Goal: Task Accomplishment & Management: Complete application form

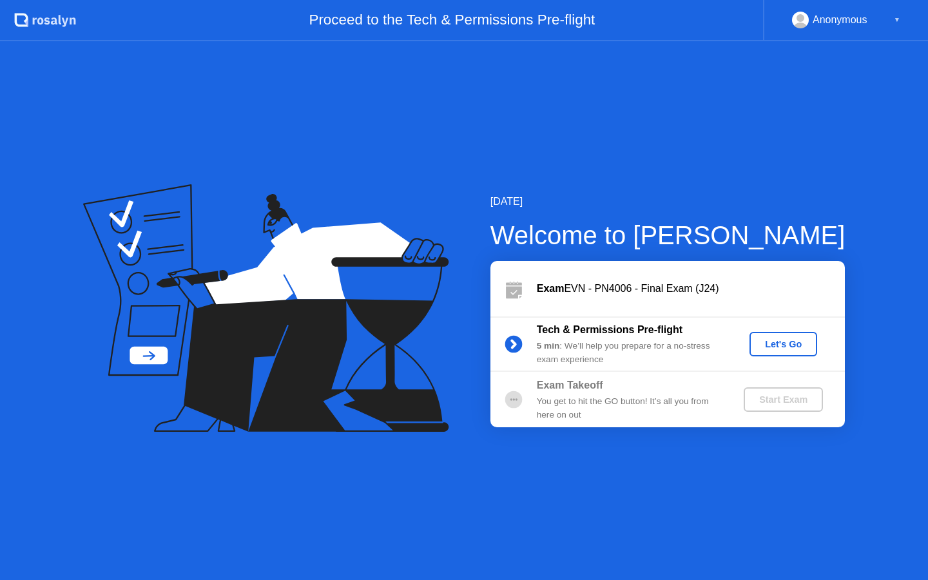
click at [796, 345] on div "Let's Go" at bounding box center [783, 344] width 57 height 10
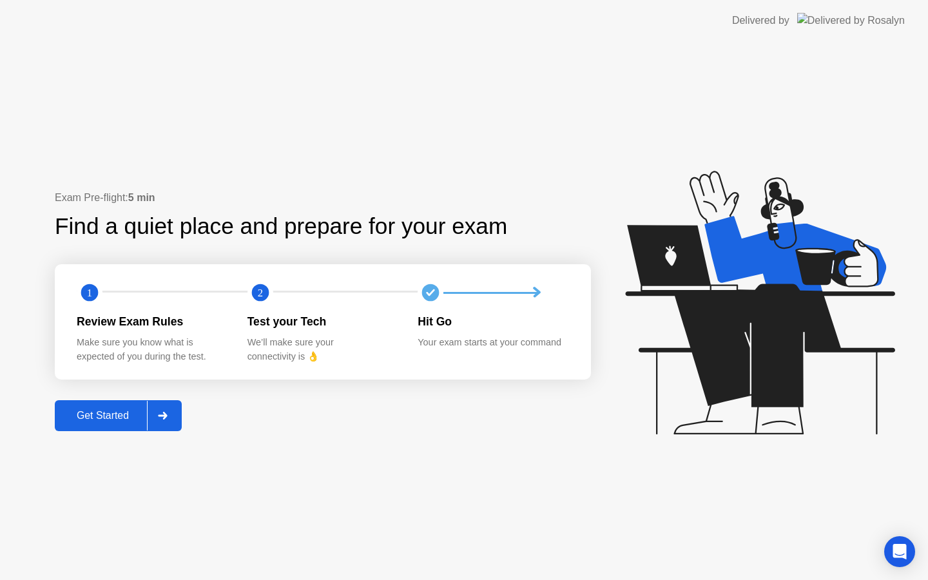
click at [100, 418] on div "Get Started" at bounding box center [103, 416] width 88 height 12
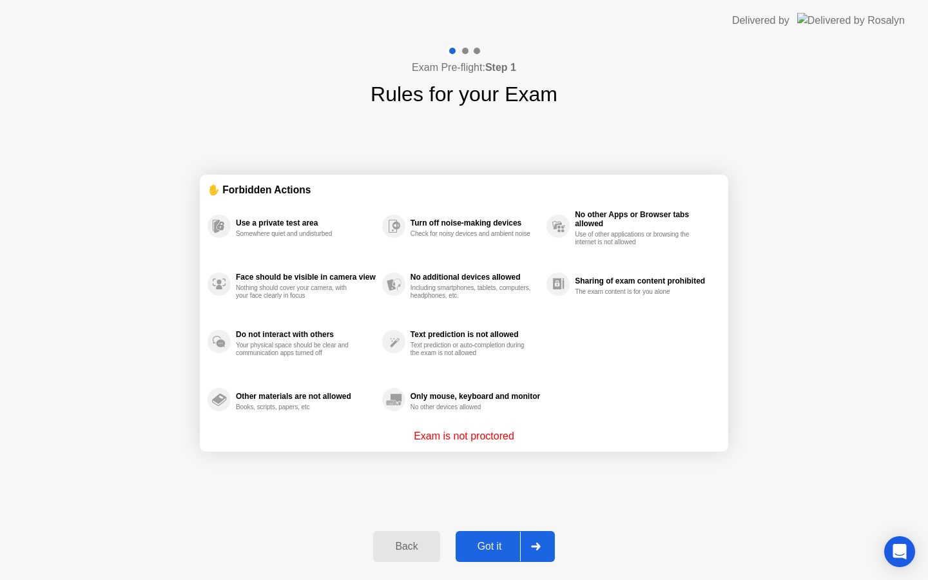
click at [497, 541] on div "Got it" at bounding box center [489, 547] width 61 height 12
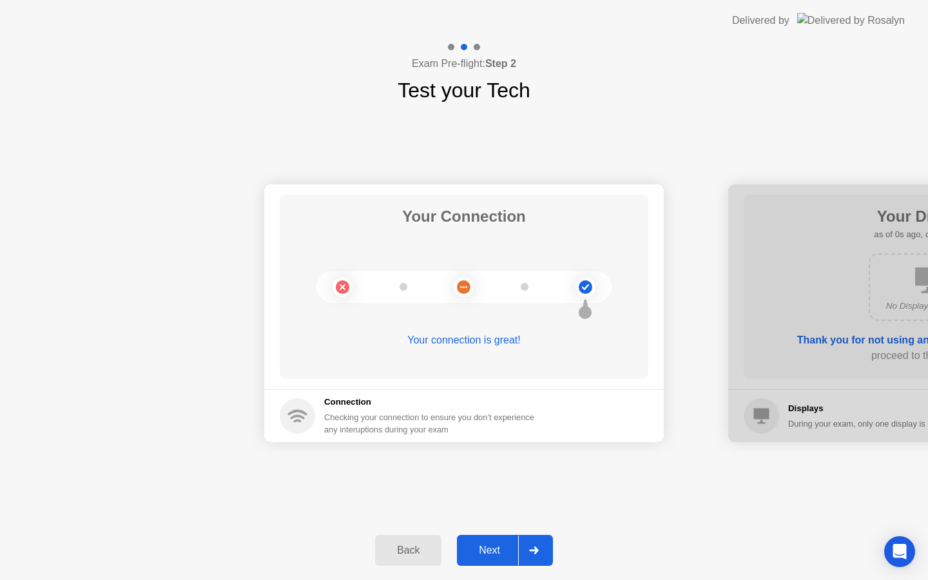
click at [502, 550] on div "Next" at bounding box center [489, 551] width 57 height 12
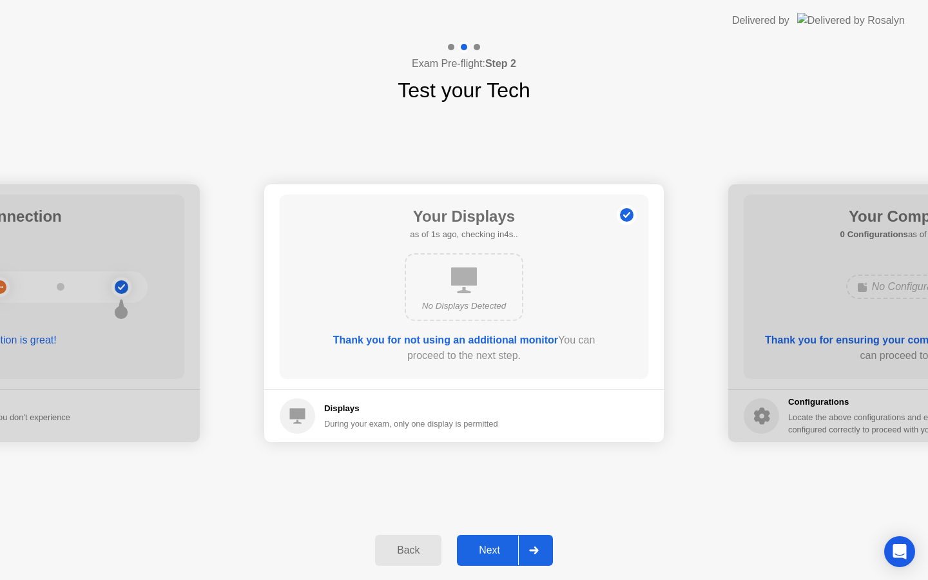
click at [502, 550] on div "Next" at bounding box center [489, 551] width 57 height 12
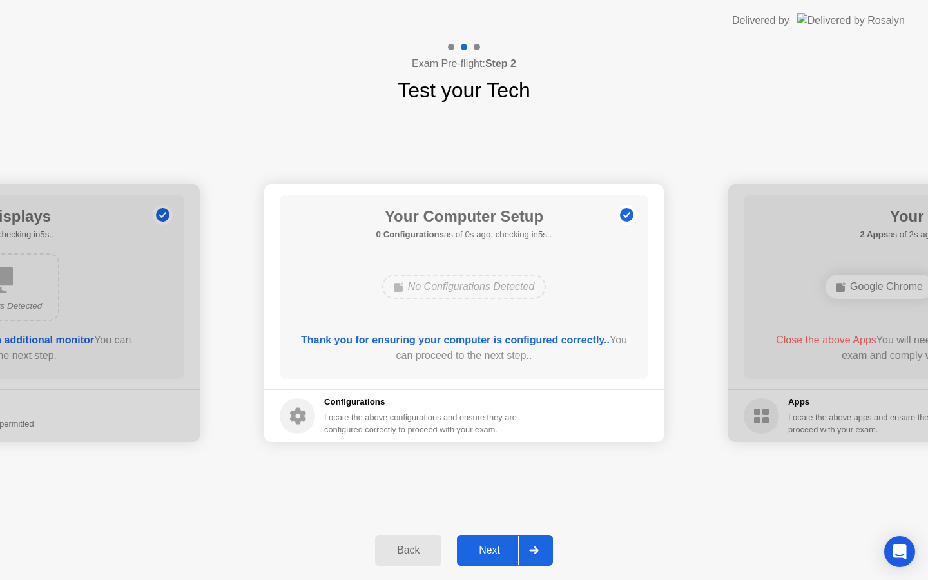
click at [502, 550] on div "Next" at bounding box center [489, 551] width 57 height 12
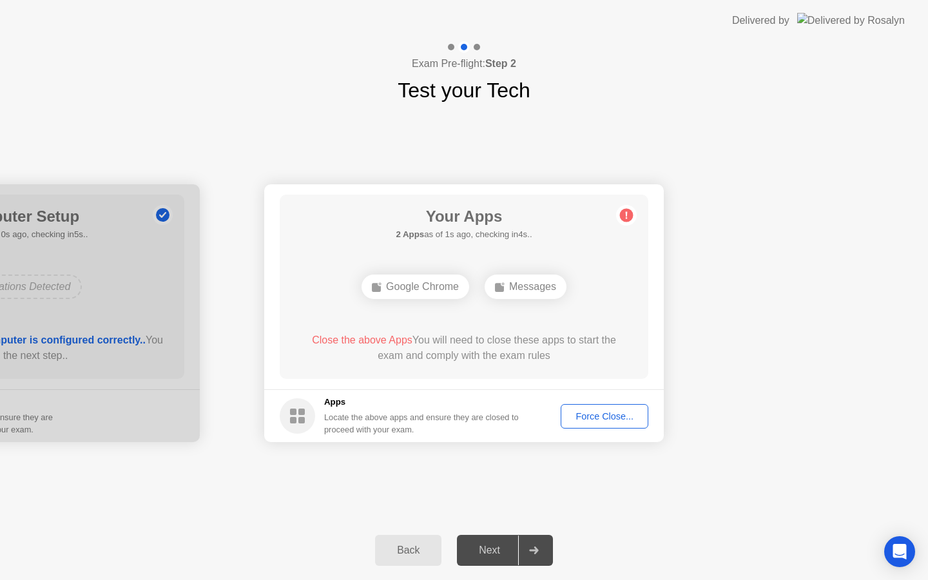
click at [590, 414] on div "Force Close..." at bounding box center [604, 416] width 79 height 10
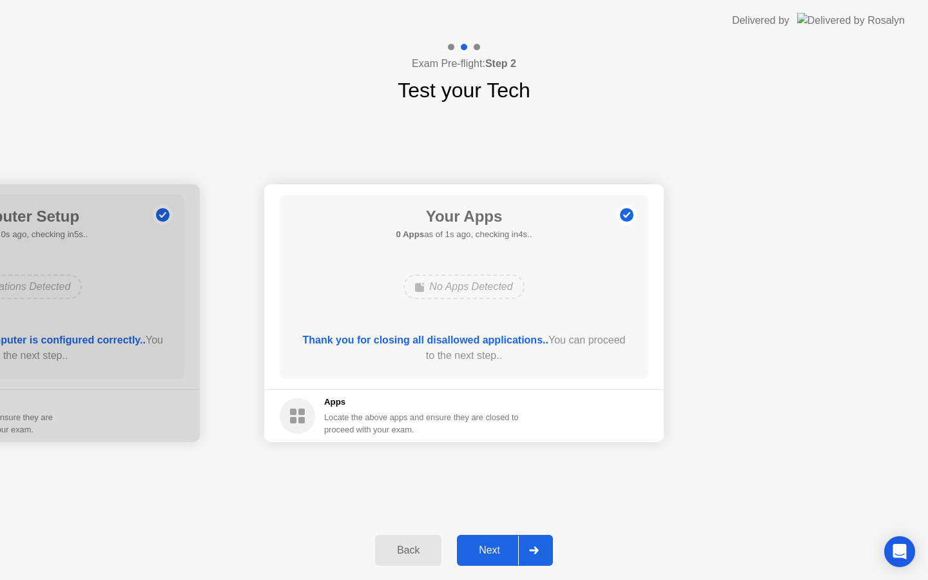
click at [505, 545] on div "Next" at bounding box center [489, 551] width 57 height 12
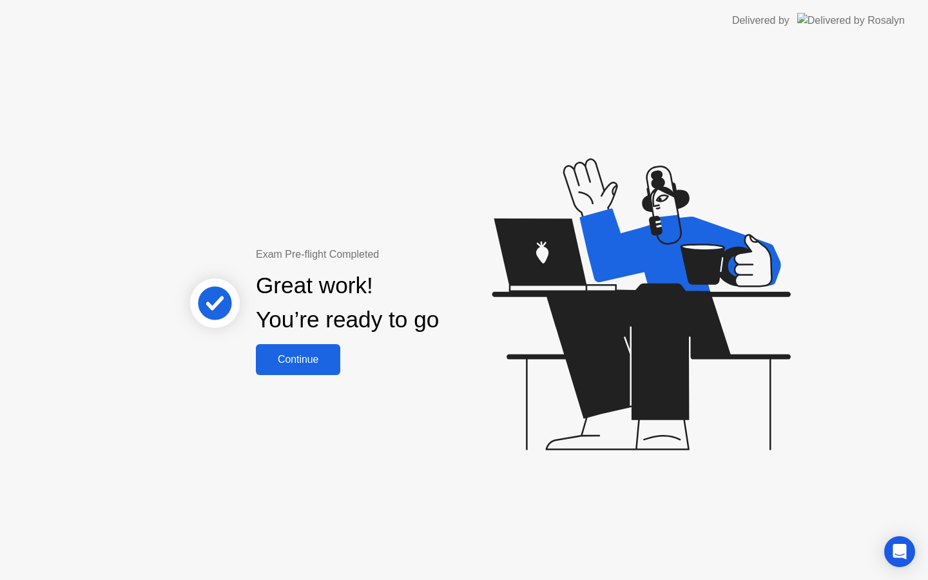
click at [316, 363] on div "Continue" at bounding box center [298, 360] width 77 height 12
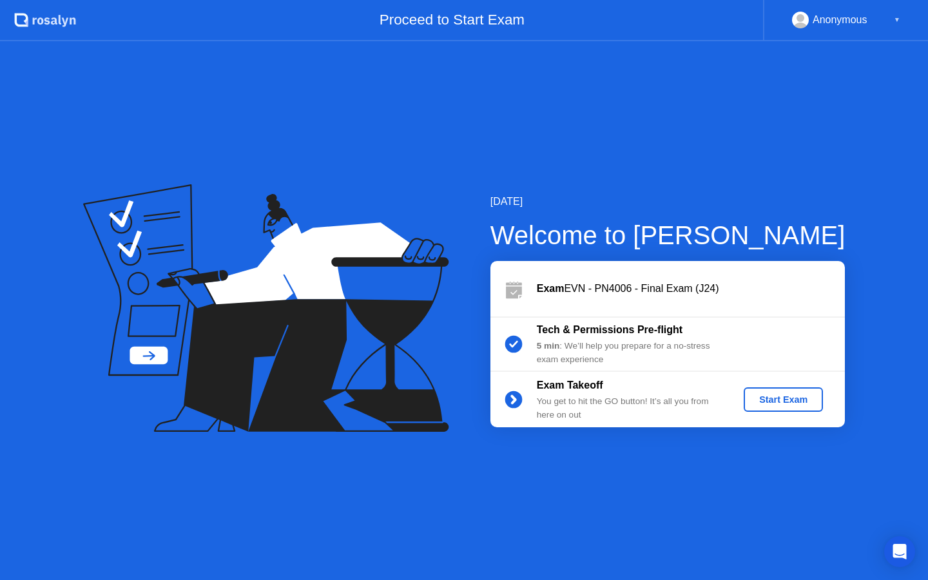
click at [791, 394] on div "Start Exam" at bounding box center [783, 399] width 69 height 10
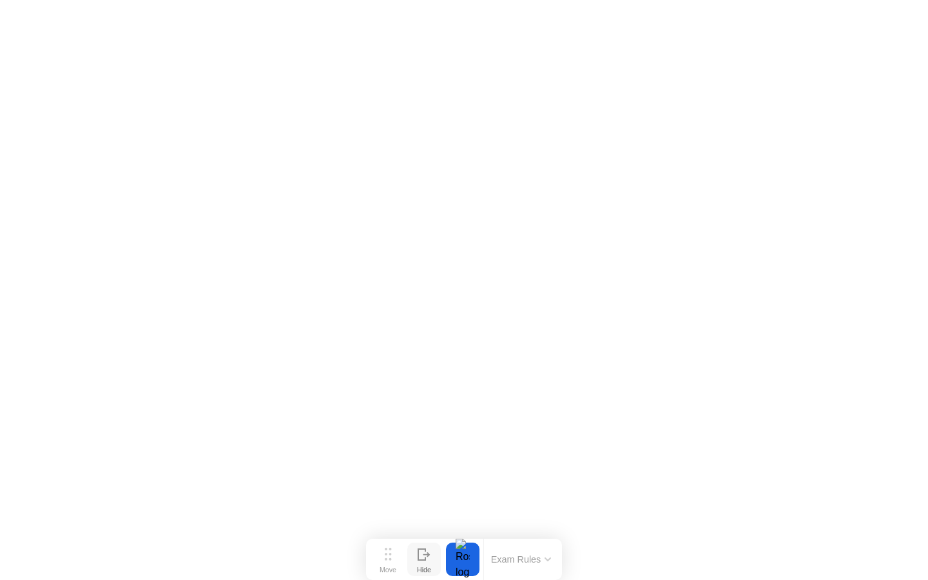
click at [419, 557] on icon at bounding box center [424, 554] width 13 height 12
